Goal: Navigation & Orientation: Find specific page/section

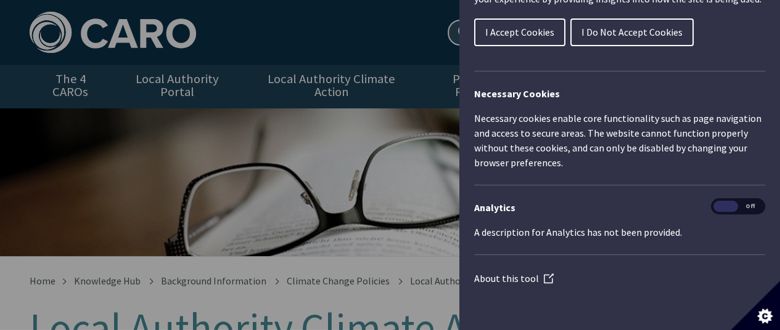
scroll to position [288, 0]
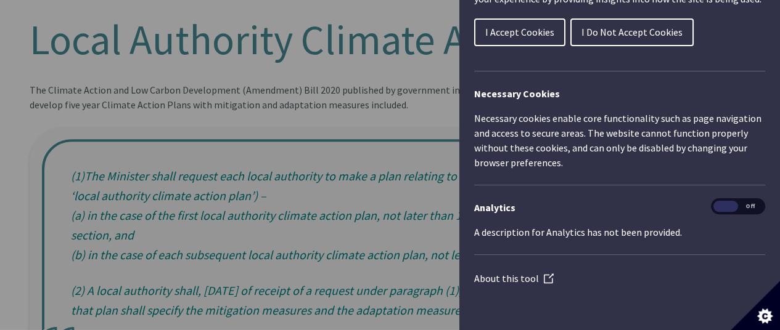
click at [508, 28] on span "I Accept Cookies" at bounding box center [519, 32] width 69 height 12
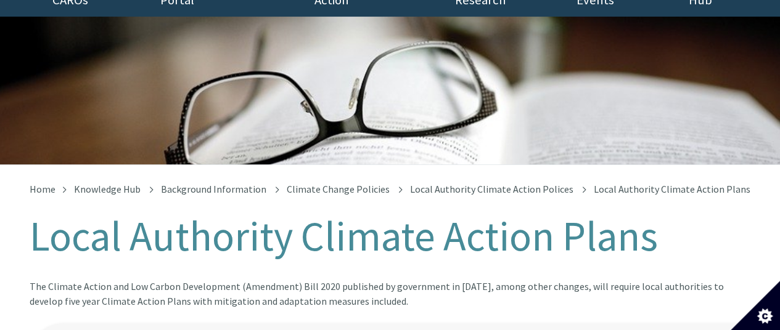
scroll to position [0, 0]
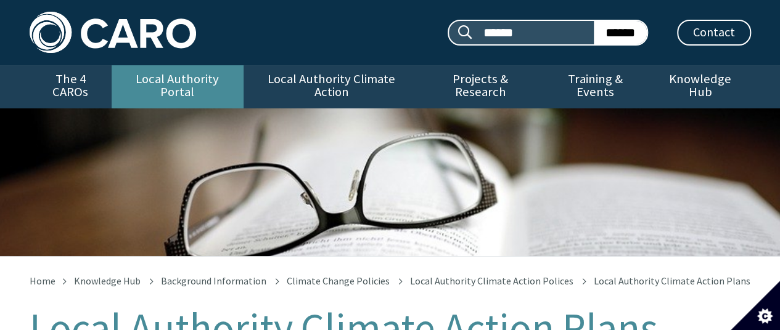
click at [194, 80] on link "Local Authority Portal" at bounding box center [178, 86] width 132 height 43
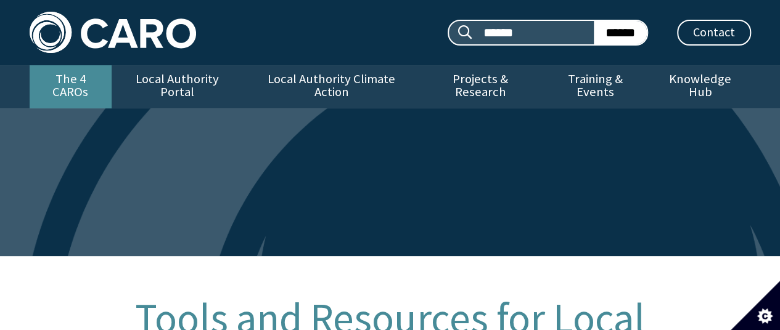
click at [78, 81] on link "The 4 CAROs" at bounding box center [71, 86] width 82 height 43
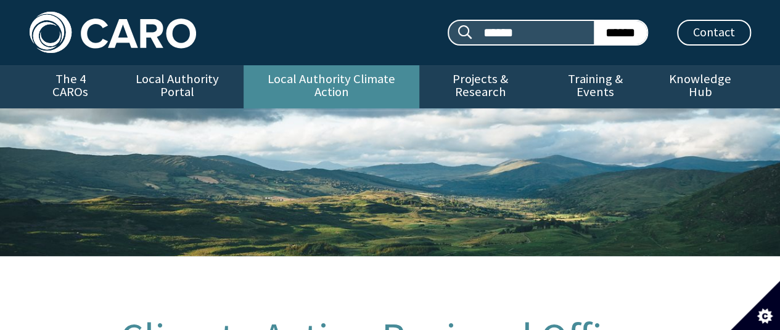
click at [301, 81] on link "Local Authority Climate Action" at bounding box center [331, 86] width 176 height 43
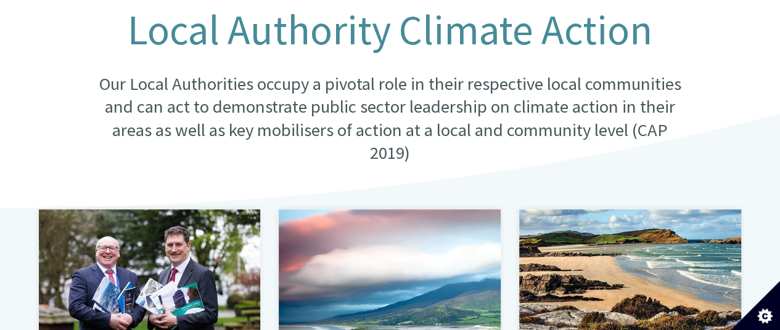
scroll to position [578, 0]
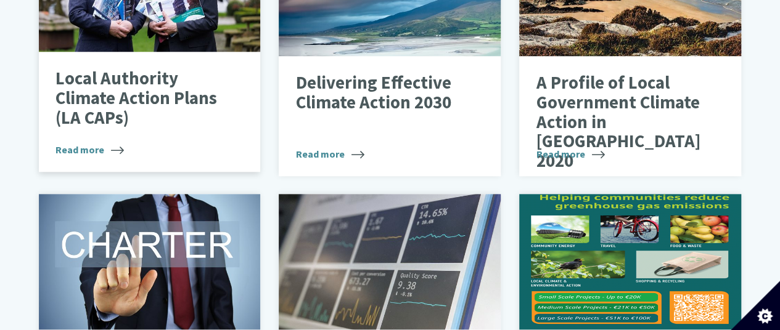
click at [110, 109] on p "Local Authority Climate Action Plans (LA CAPs)" at bounding box center [140, 98] width 170 height 59
